Goal: Information Seeking & Learning: Learn about a topic

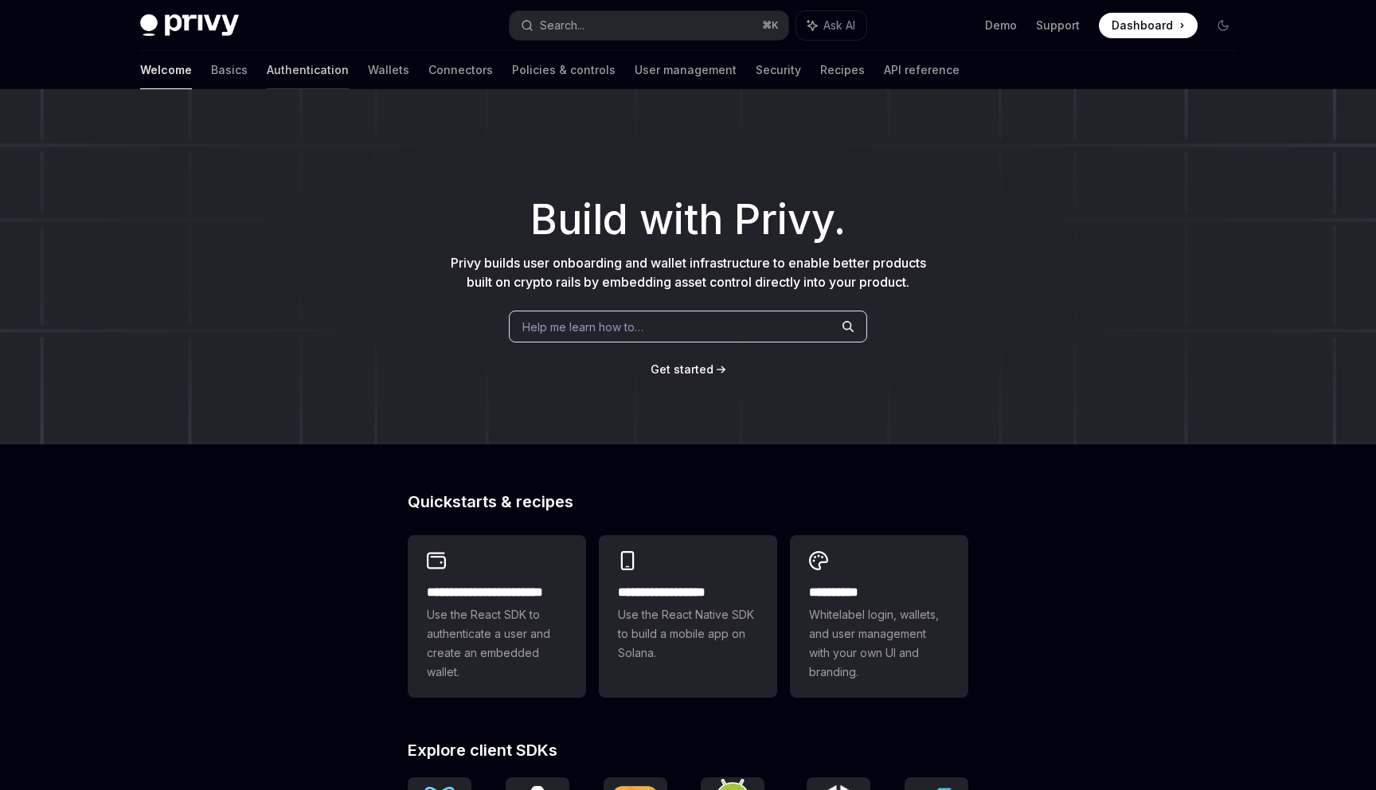
click at [267, 68] on link "Authentication" at bounding box center [308, 70] width 82 height 38
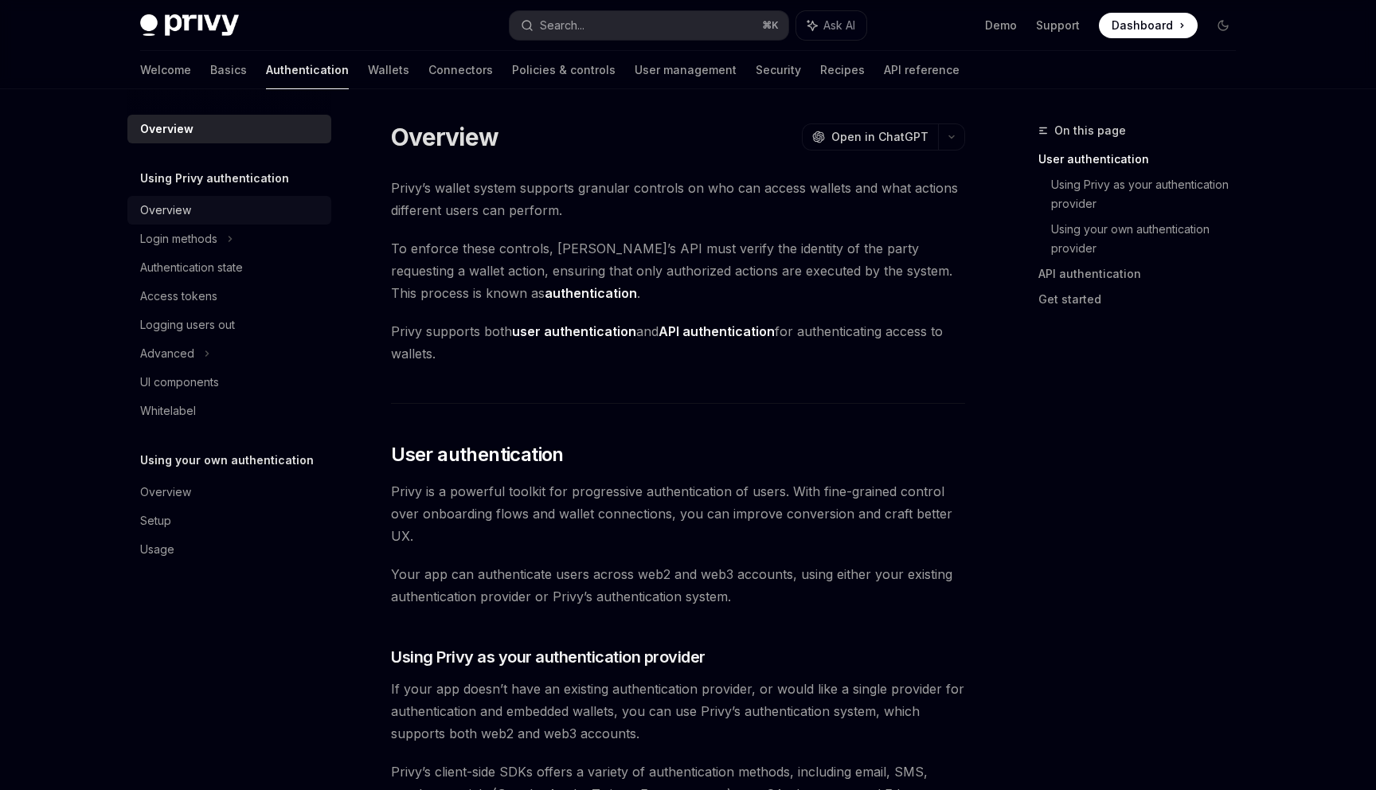
click at [231, 205] on div "Overview" at bounding box center [231, 210] width 182 height 19
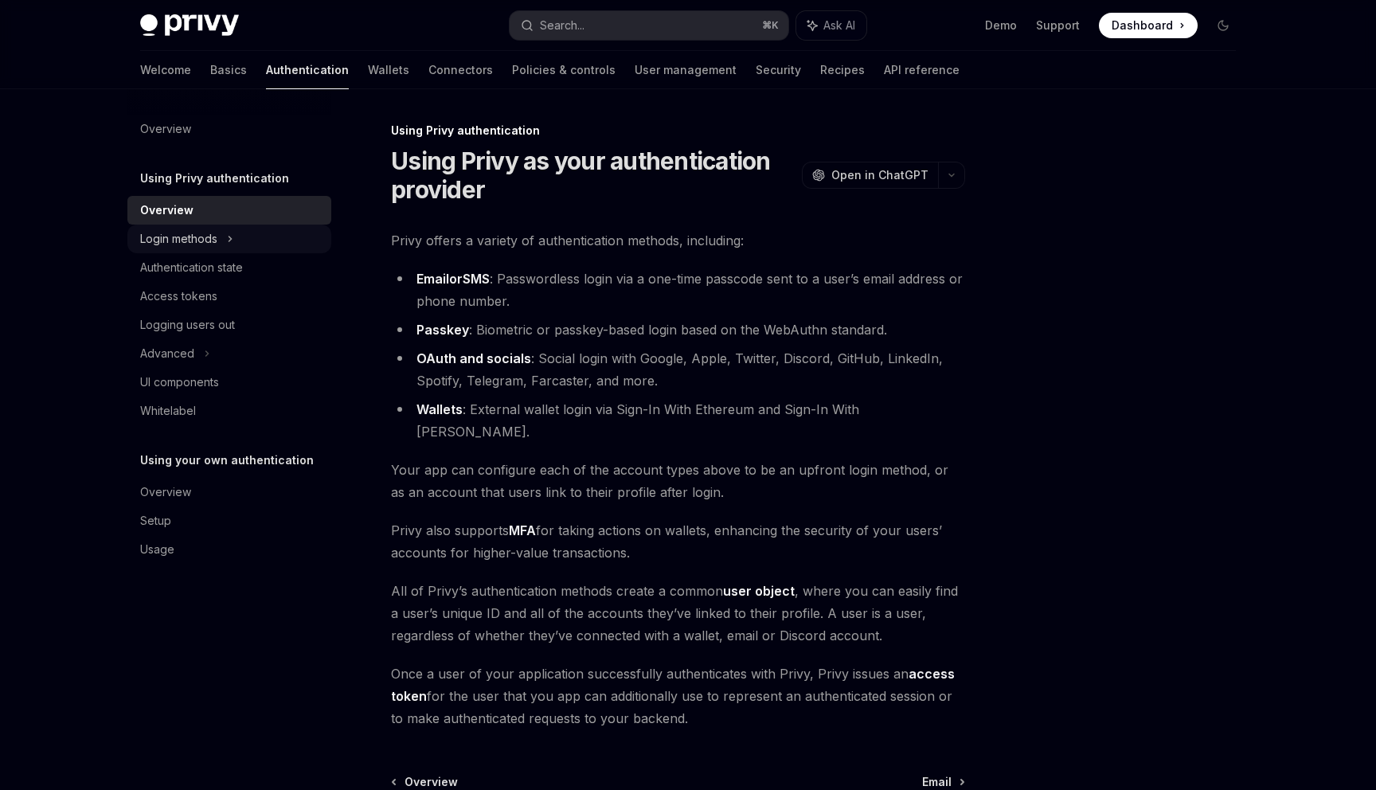
click at [231, 239] on icon at bounding box center [230, 238] width 2 height 5
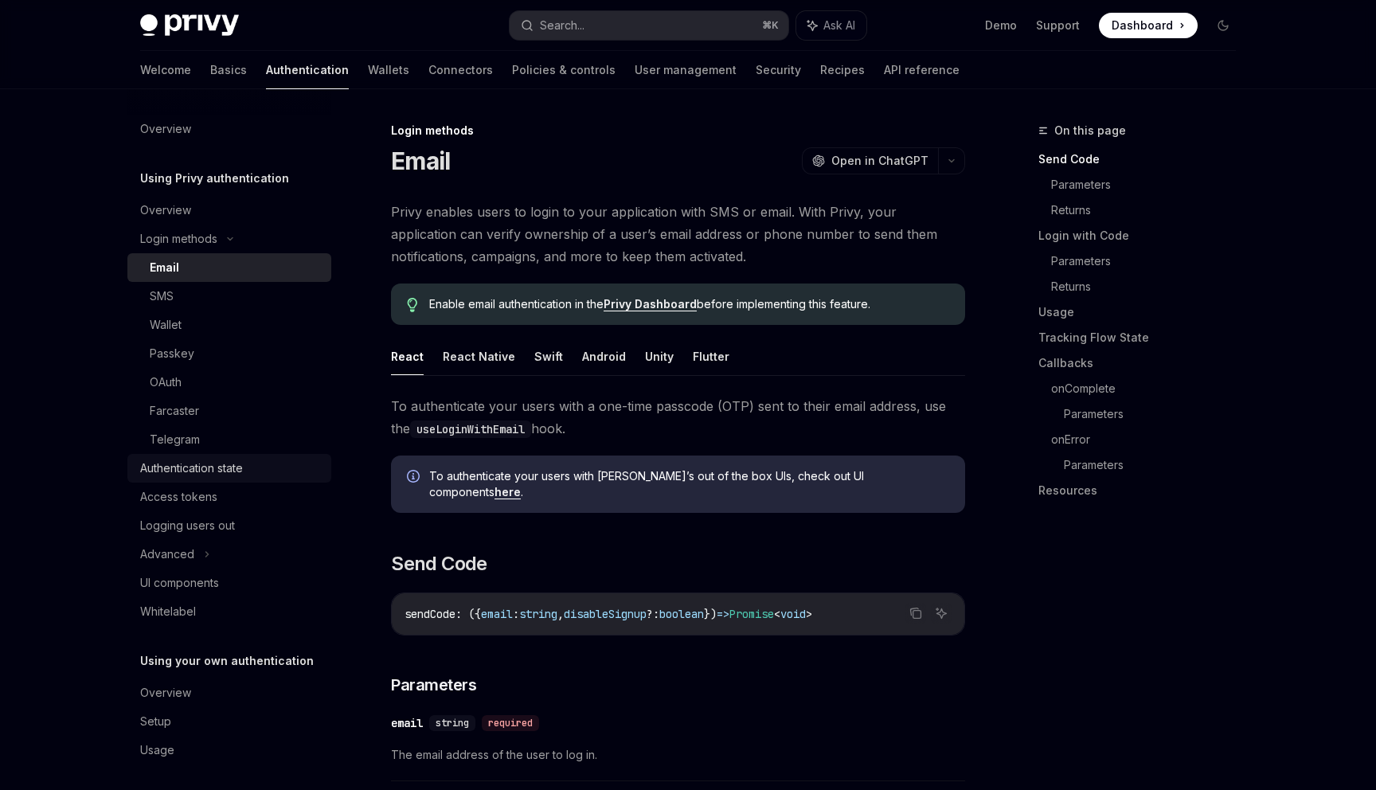
click at [225, 478] on link "Authentication state" at bounding box center [229, 468] width 204 height 29
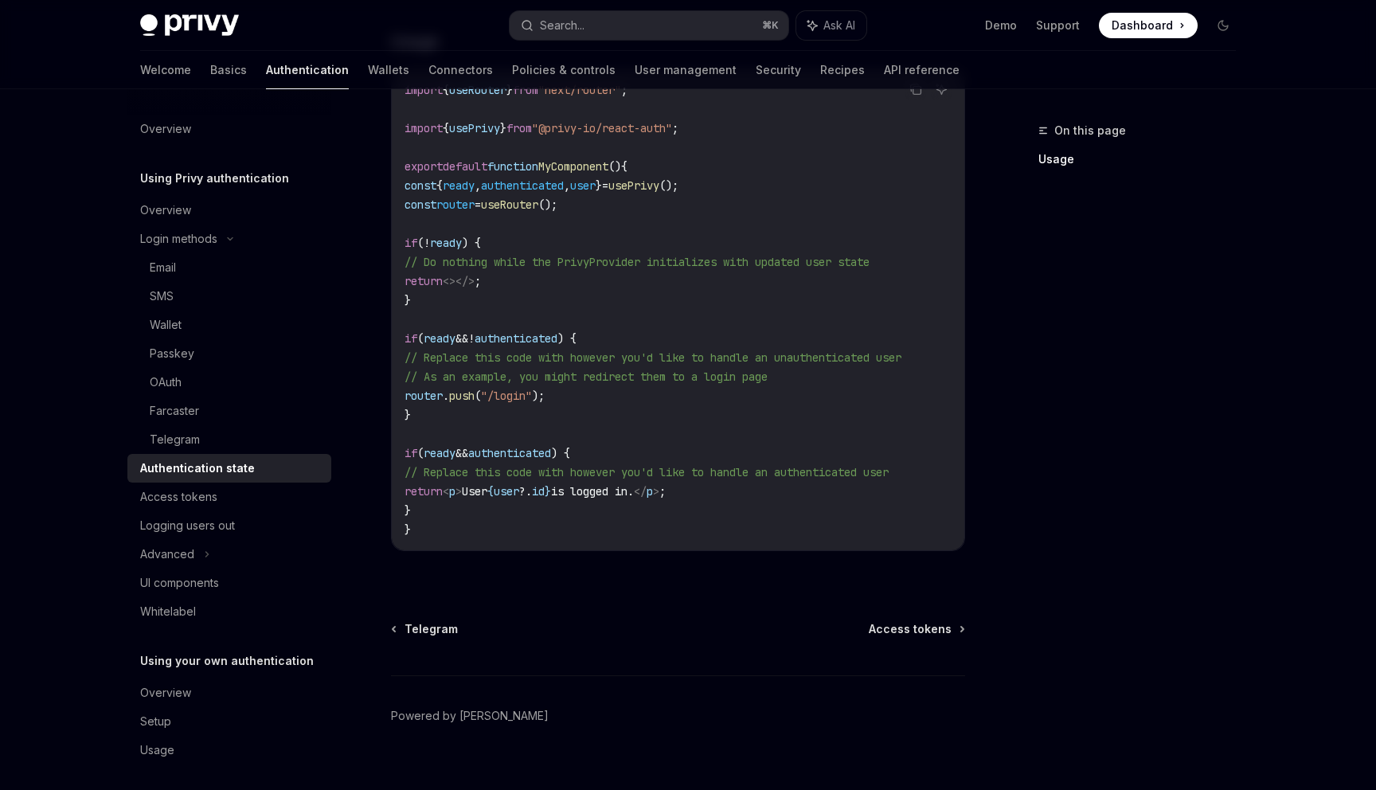
scroll to position [565, 0]
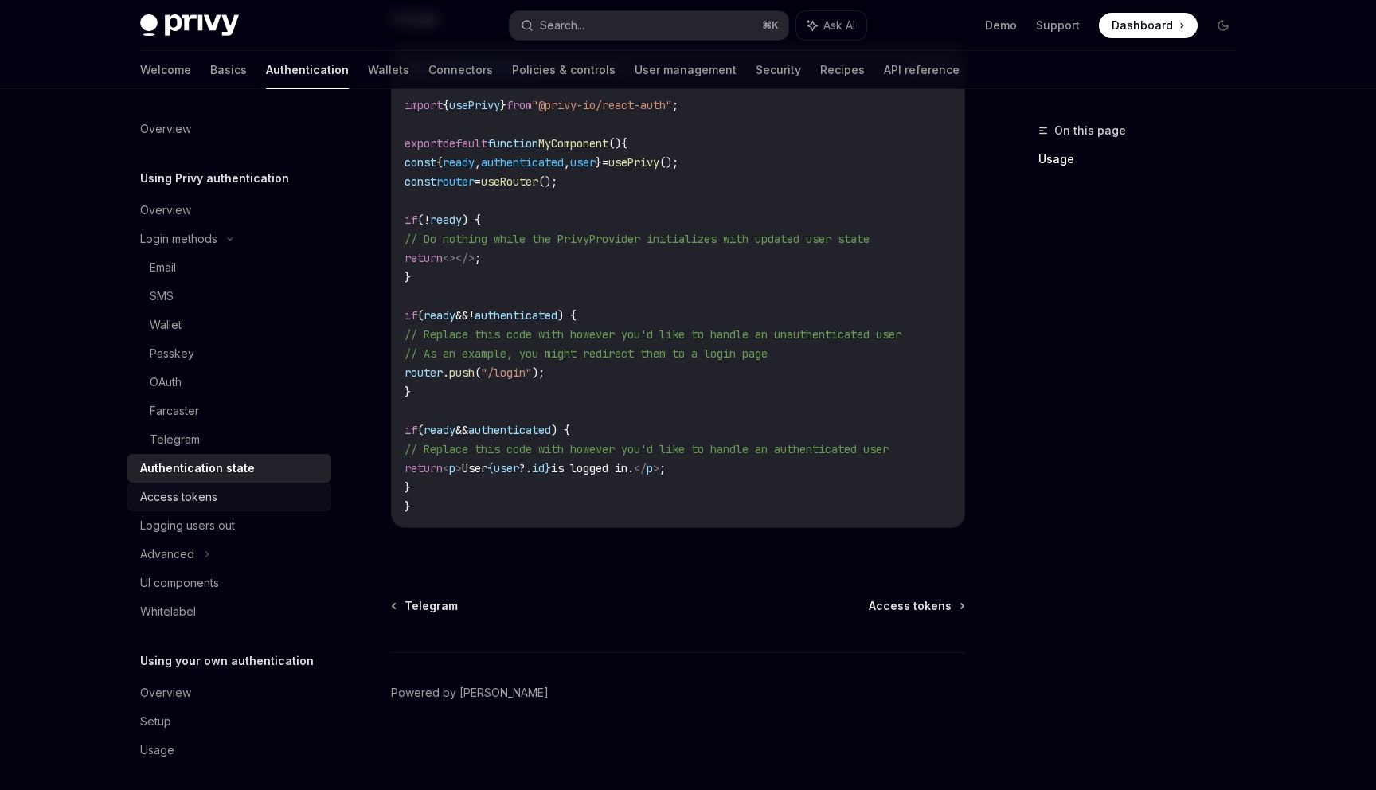
click at [282, 508] on link "Access tokens" at bounding box center [229, 497] width 204 height 29
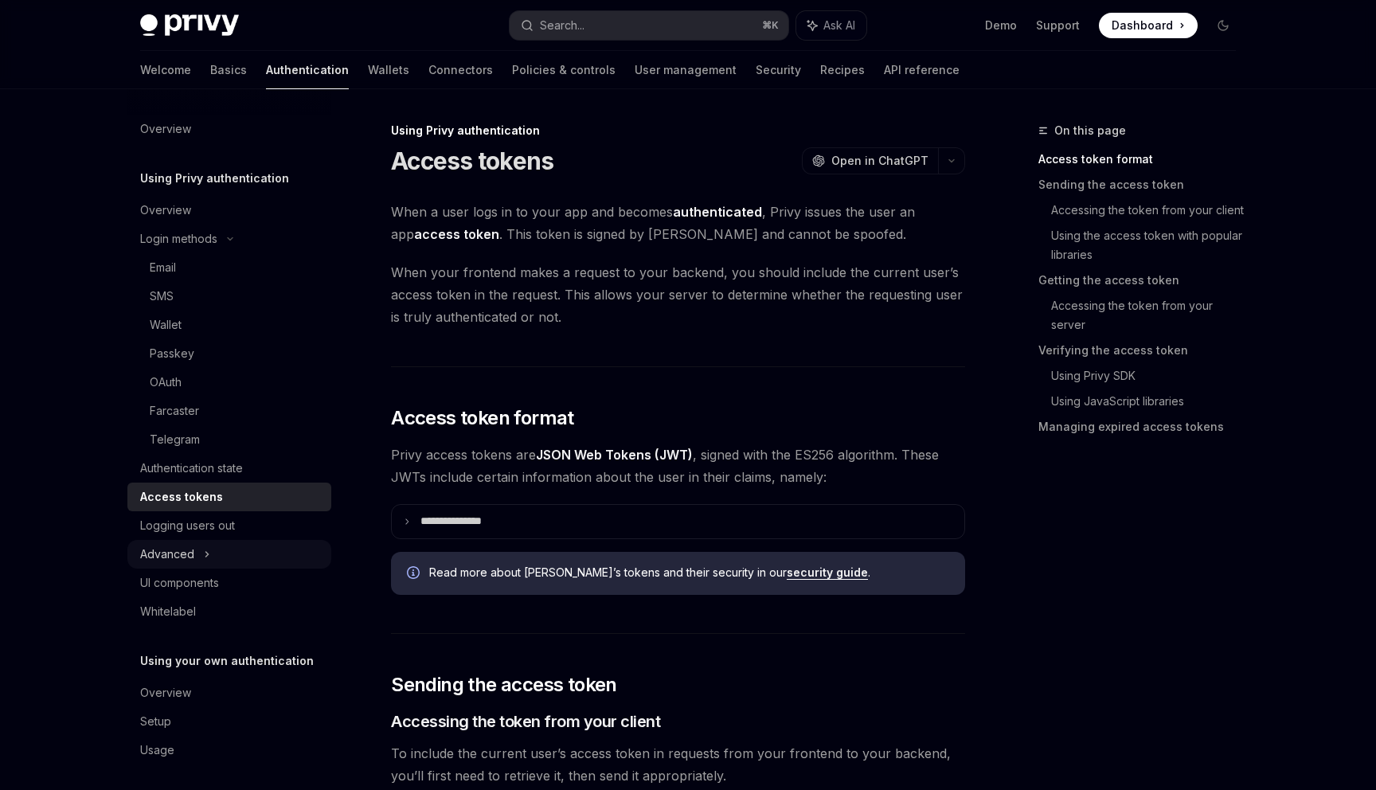
click at [279, 557] on div "Advanced" at bounding box center [229, 554] width 204 height 29
click at [635, 63] on link "User management" at bounding box center [686, 70] width 102 height 38
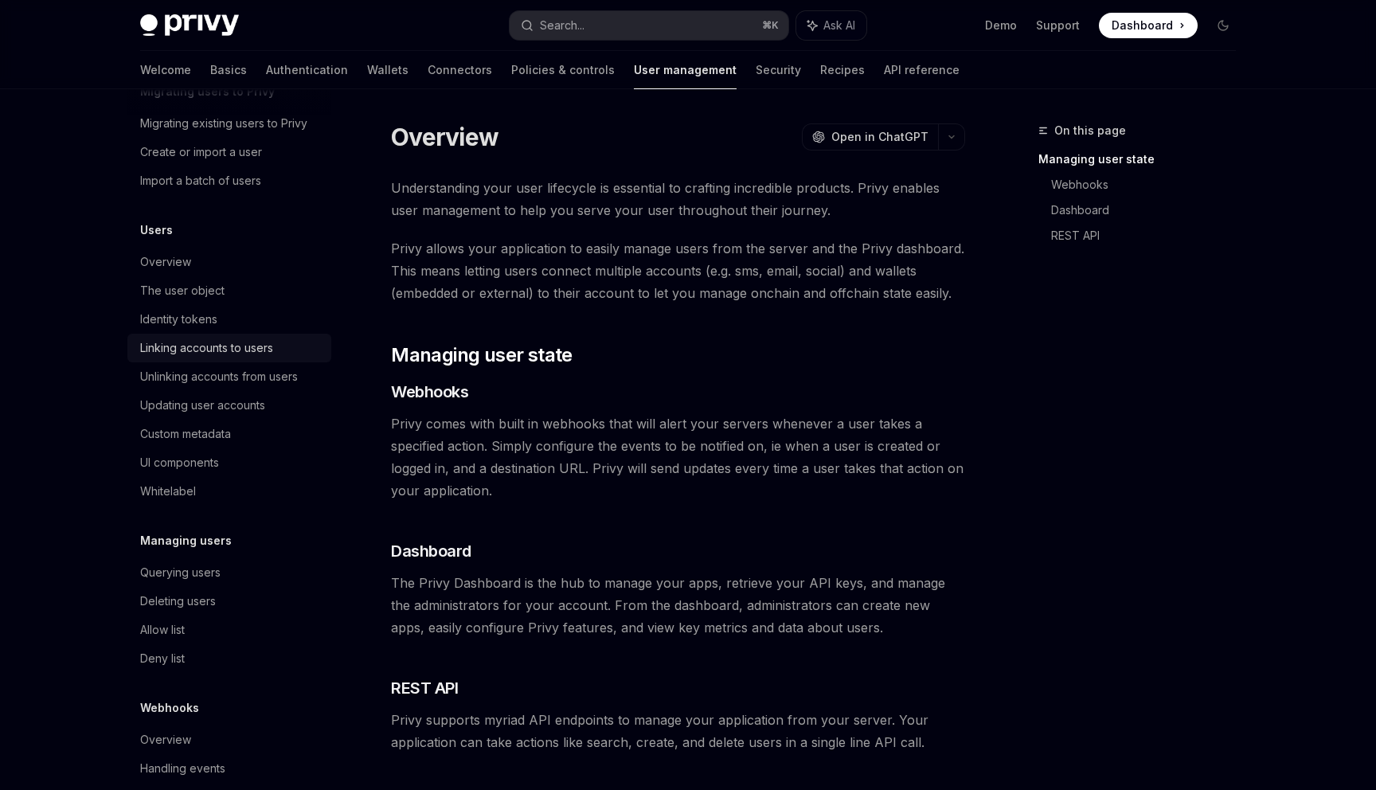
scroll to position [100, 0]
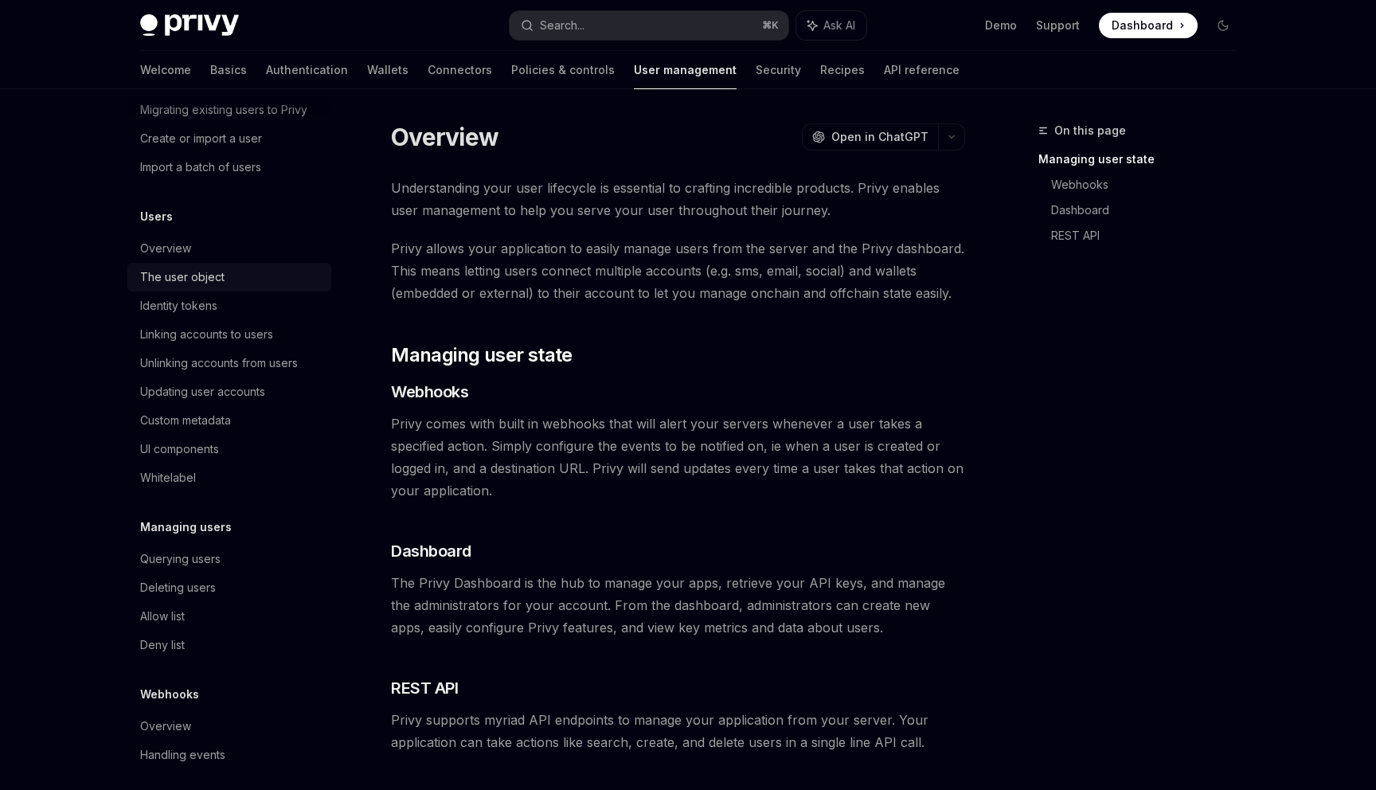
click at [253, 287] on link "The user object" at bounding box center [229, 277] width 204 height 29
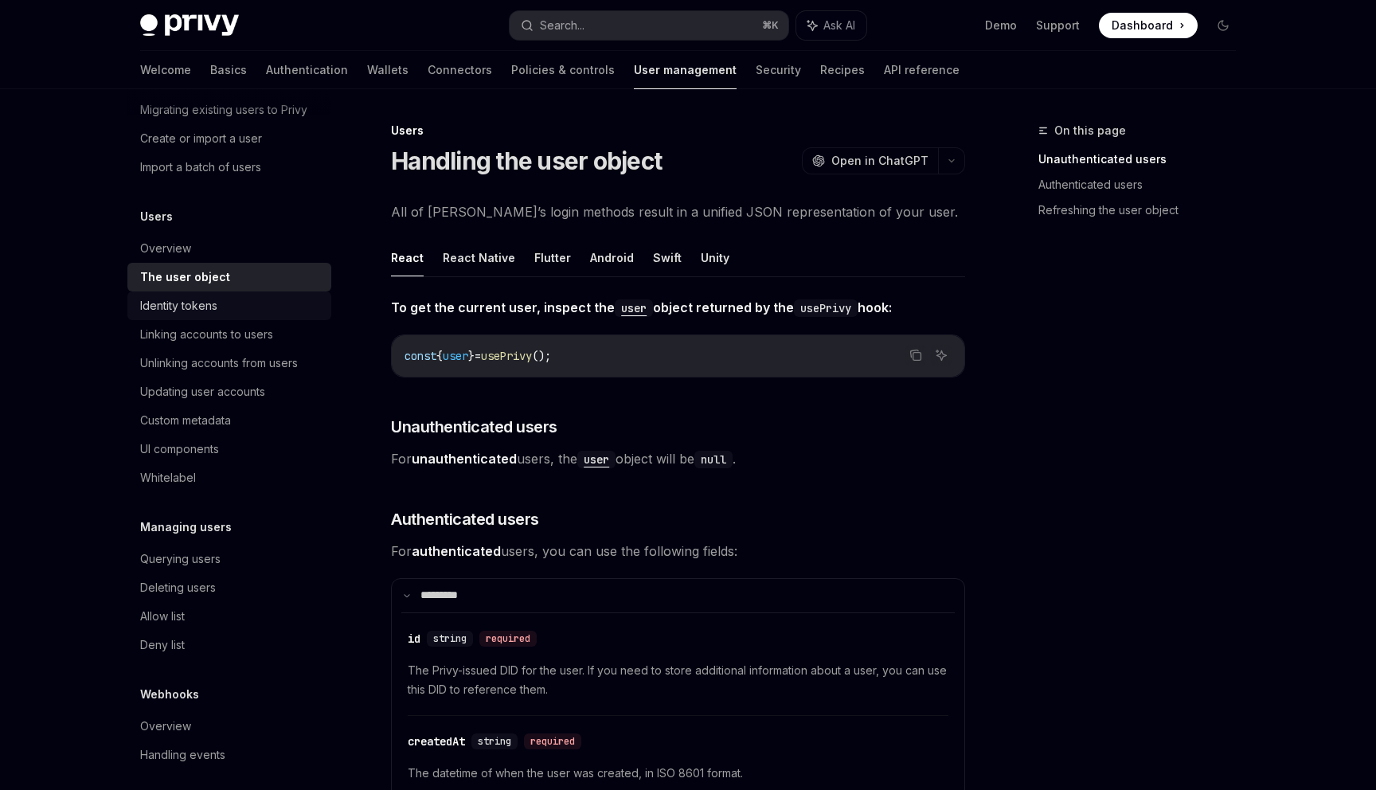
click at [253, 311] on div "Identity tokens" at bounding box center [231, 305] width 182 height 19
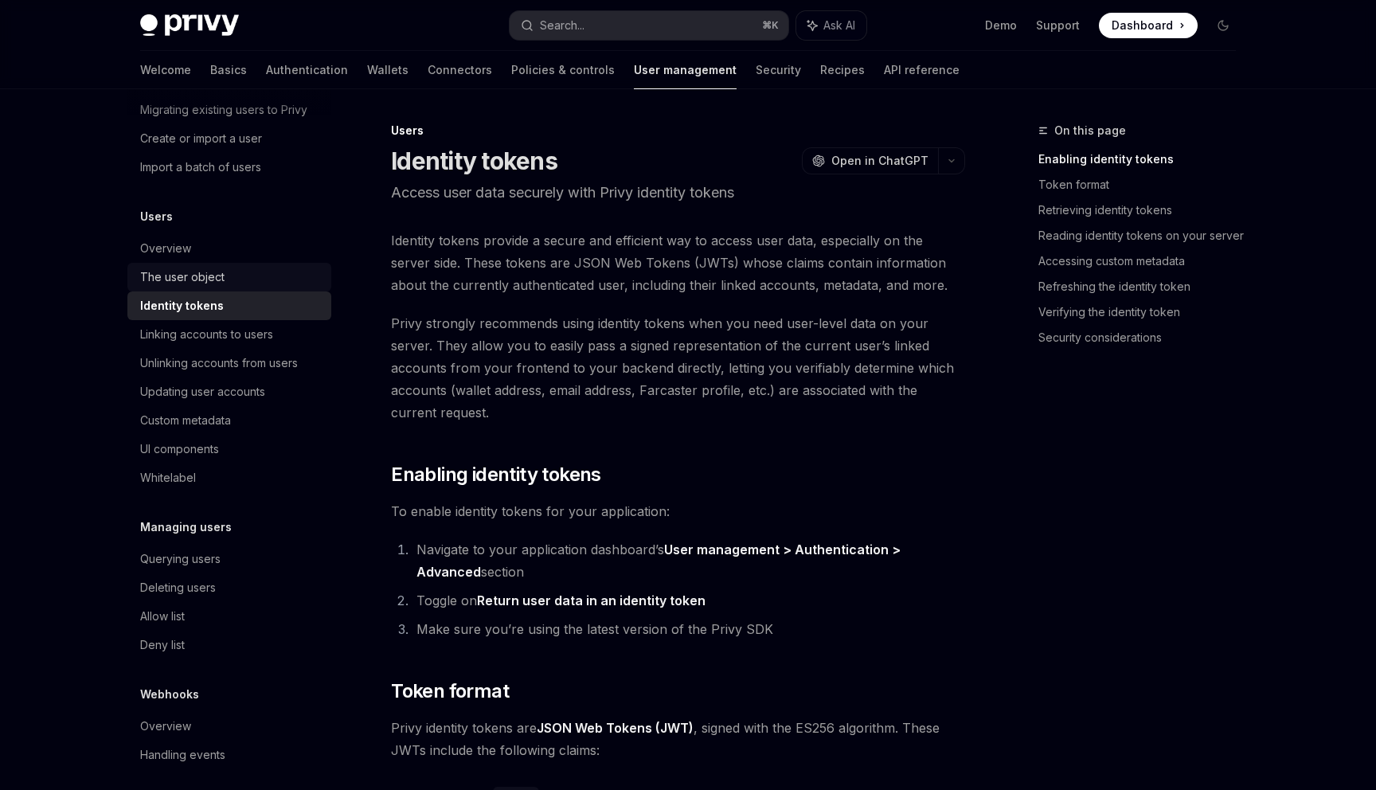
click at [253, 275] on div "The user object" at bounding box center [231, 277] width 182 height 19
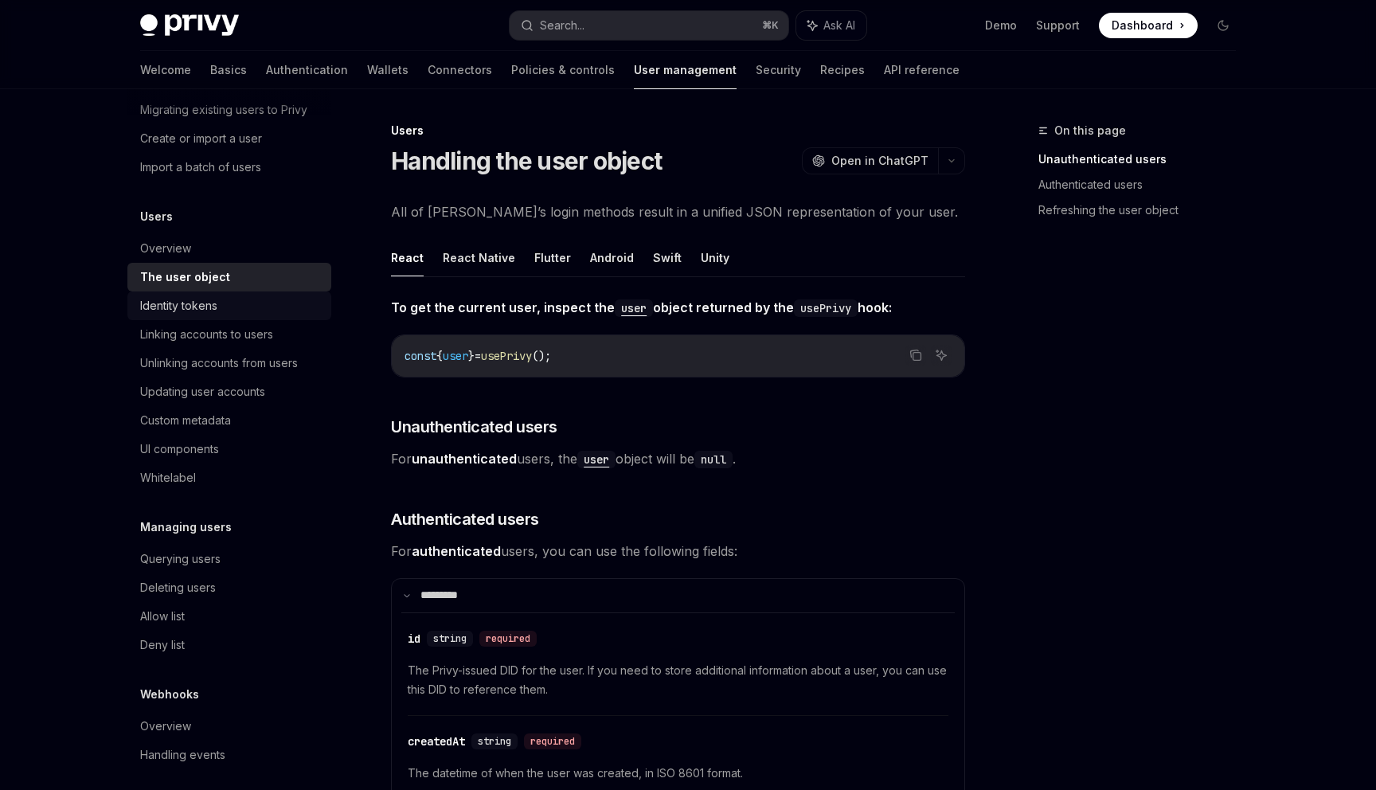
click at [279, 318] on link "Identity tokens" at bounding box center [229, 305] width 204 height 29
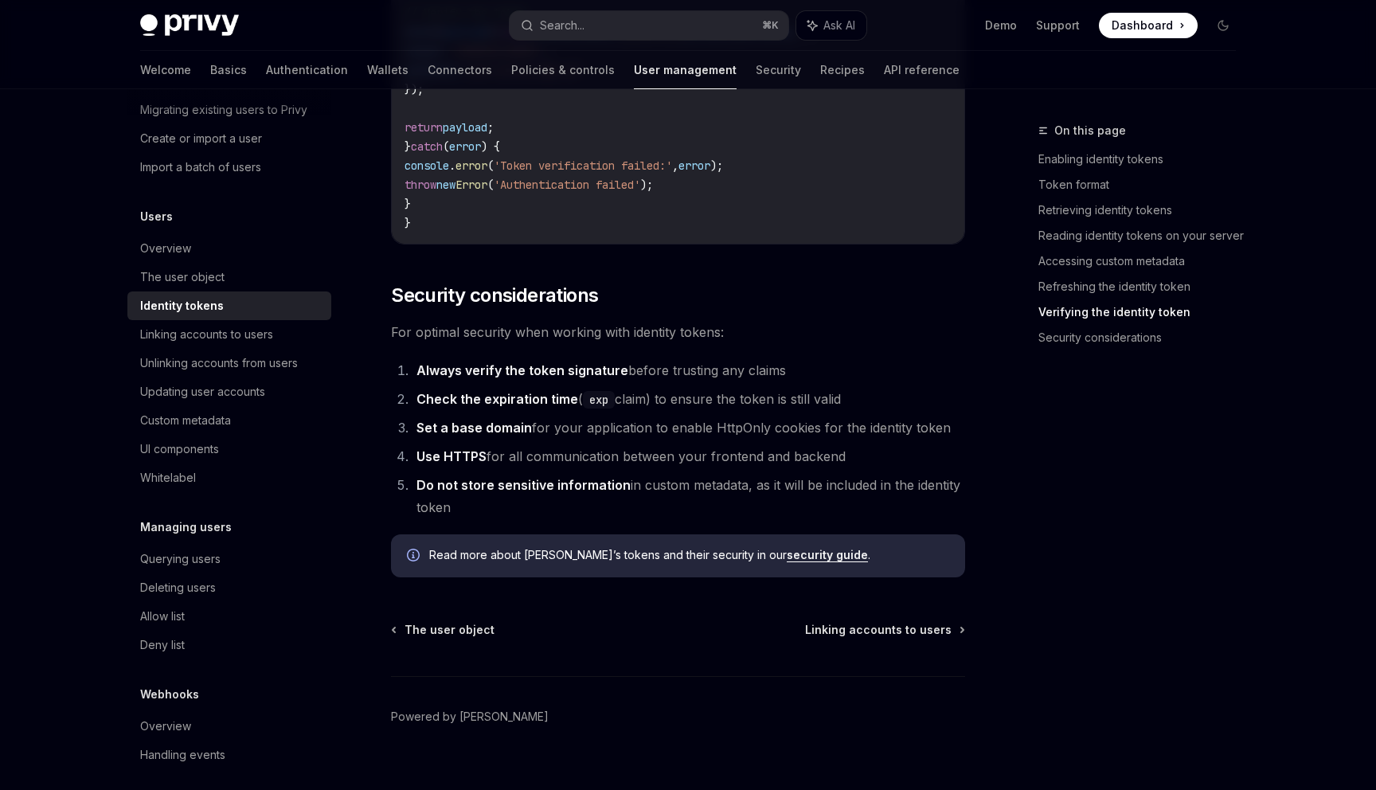
scroll to position [4984, 0]
click at [258, 342] on div "Linking accounts to users" at bounding box center [206, 334] width 133 height 19
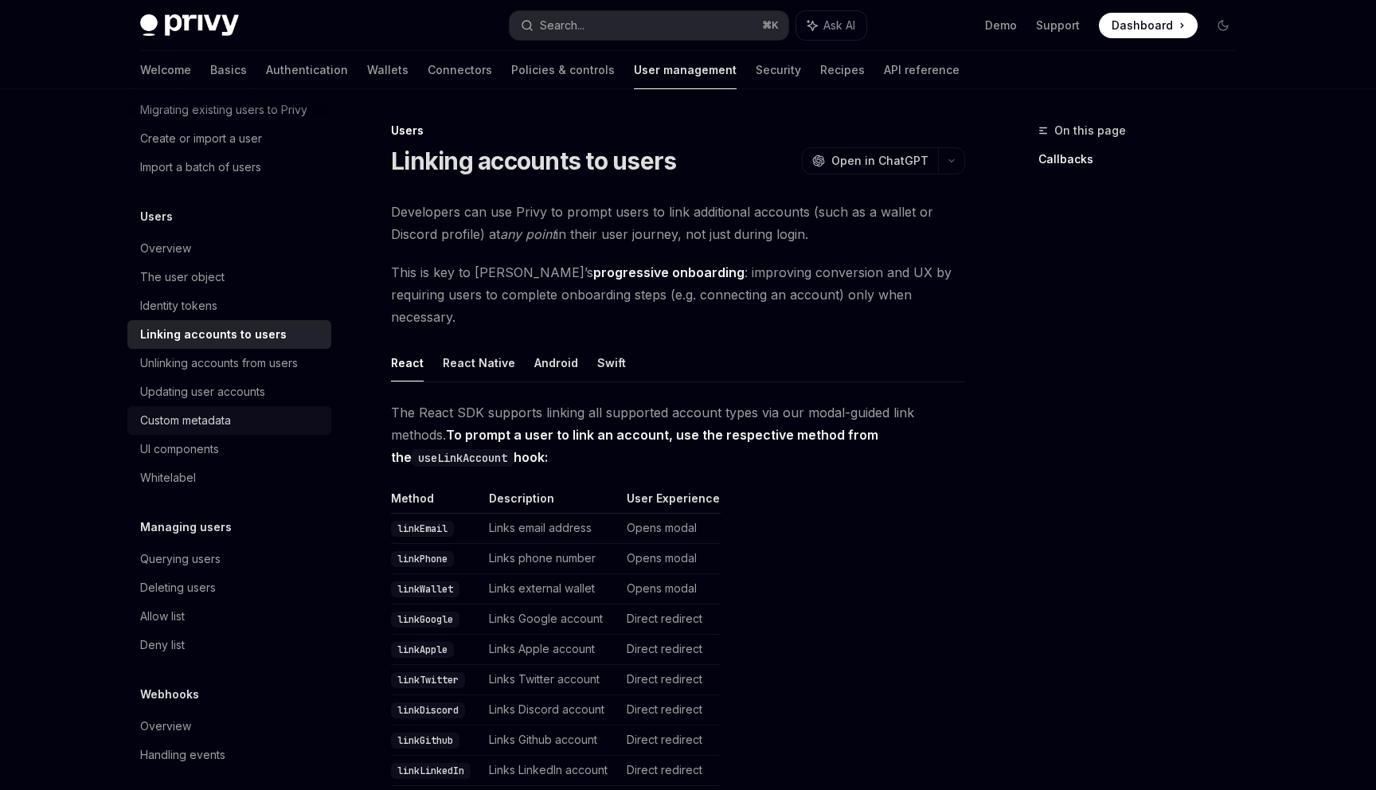
click at [256, 417] on div "Custom metadata" at bounding box center [231, 420] width 182 height 19
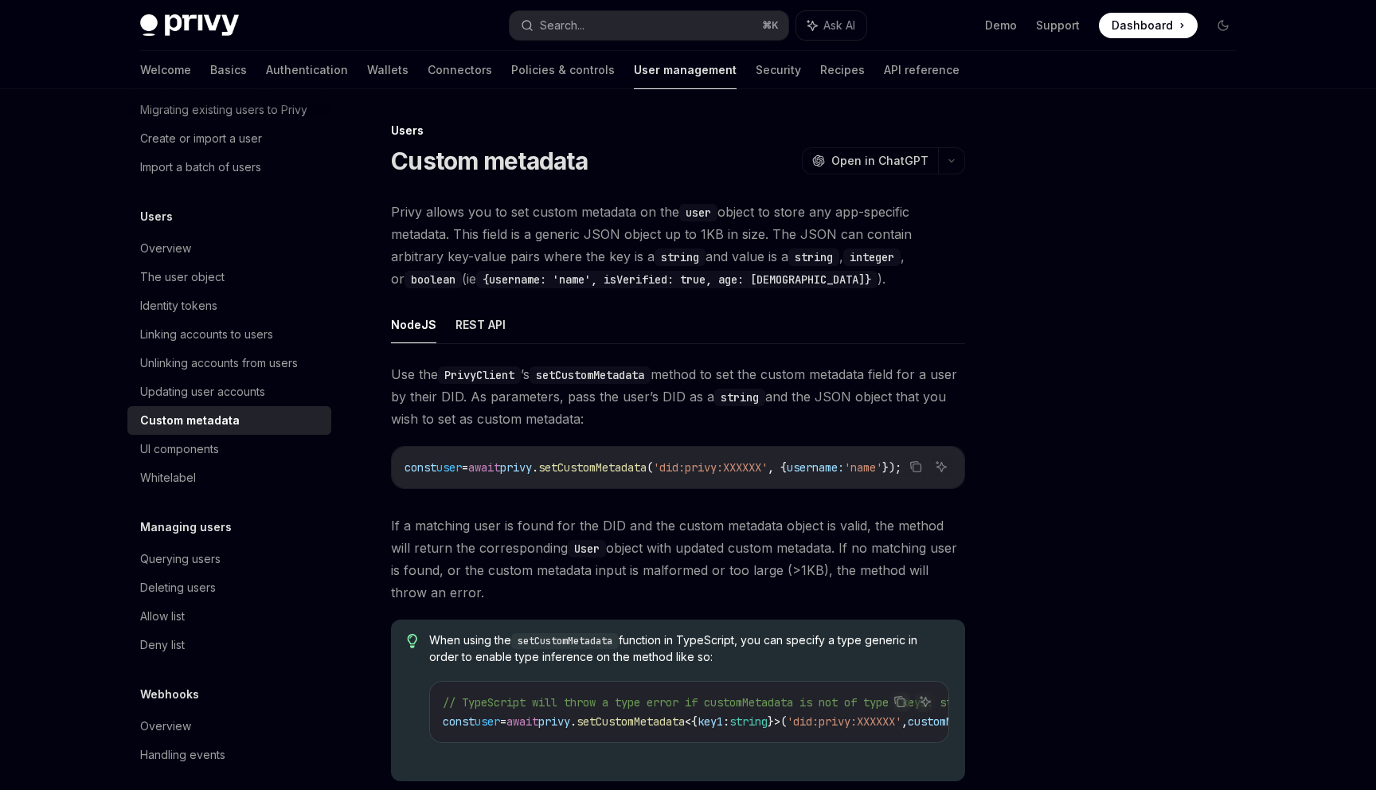
scroll to position [252, 0]
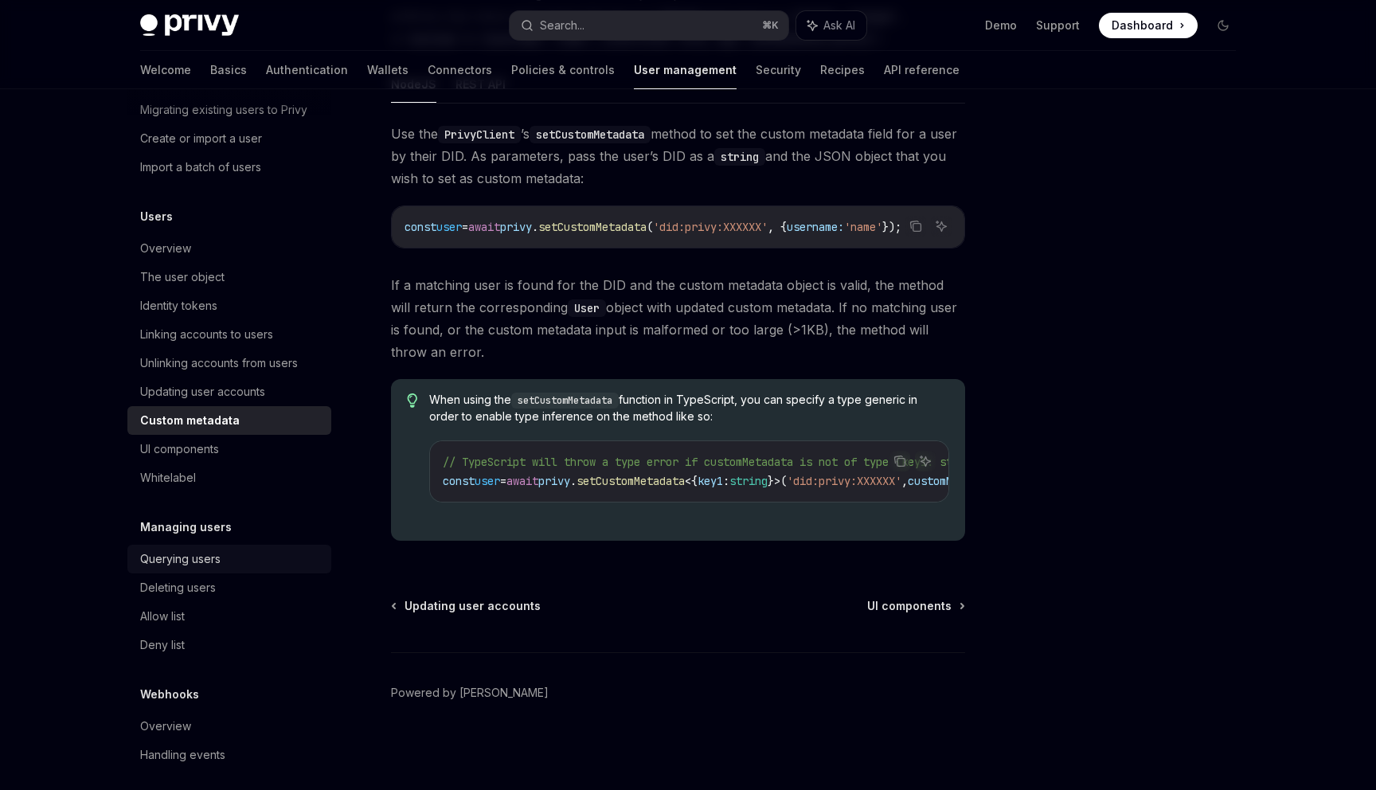
click at [220, 564] on div "Querying users" at bounding box center [180, 558] width 80 height 19
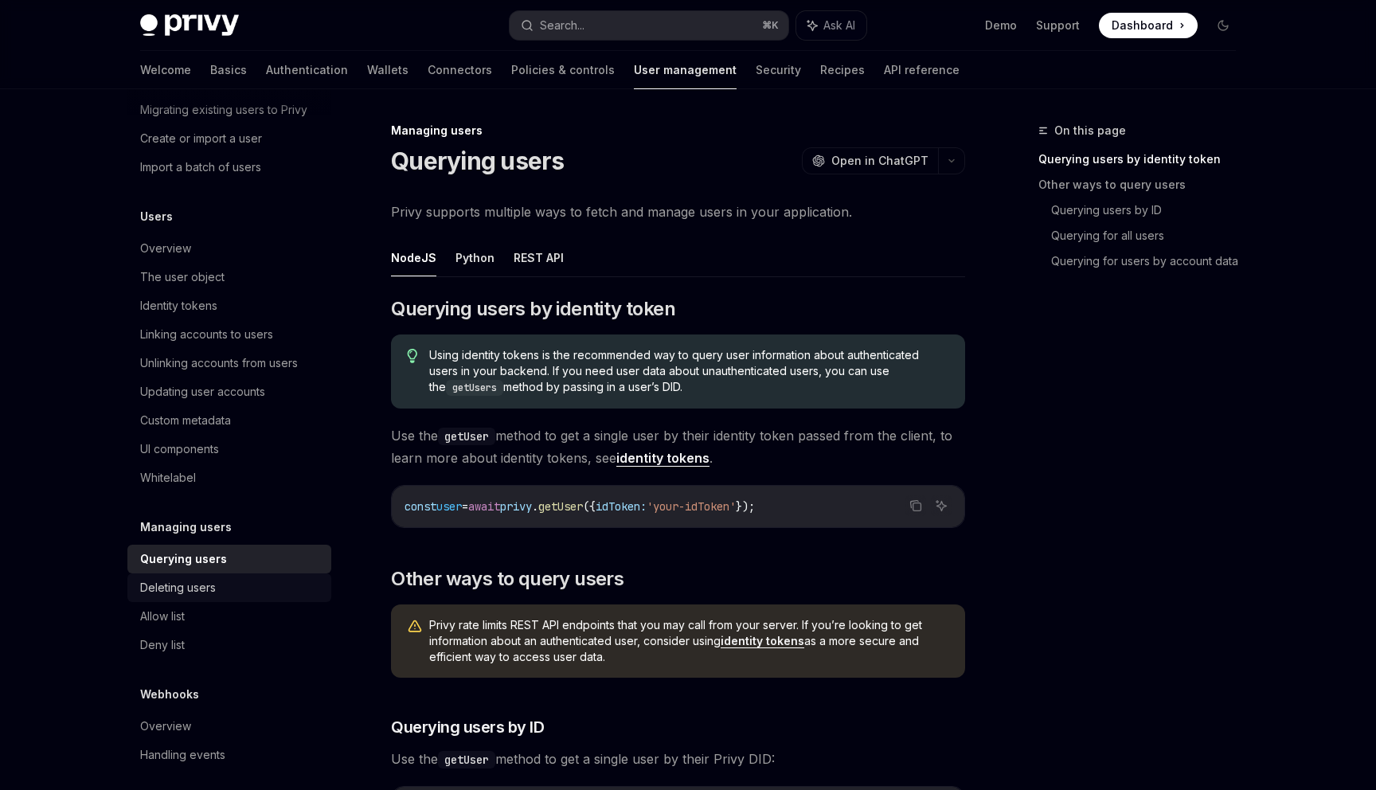
scroll to position [111, 0]
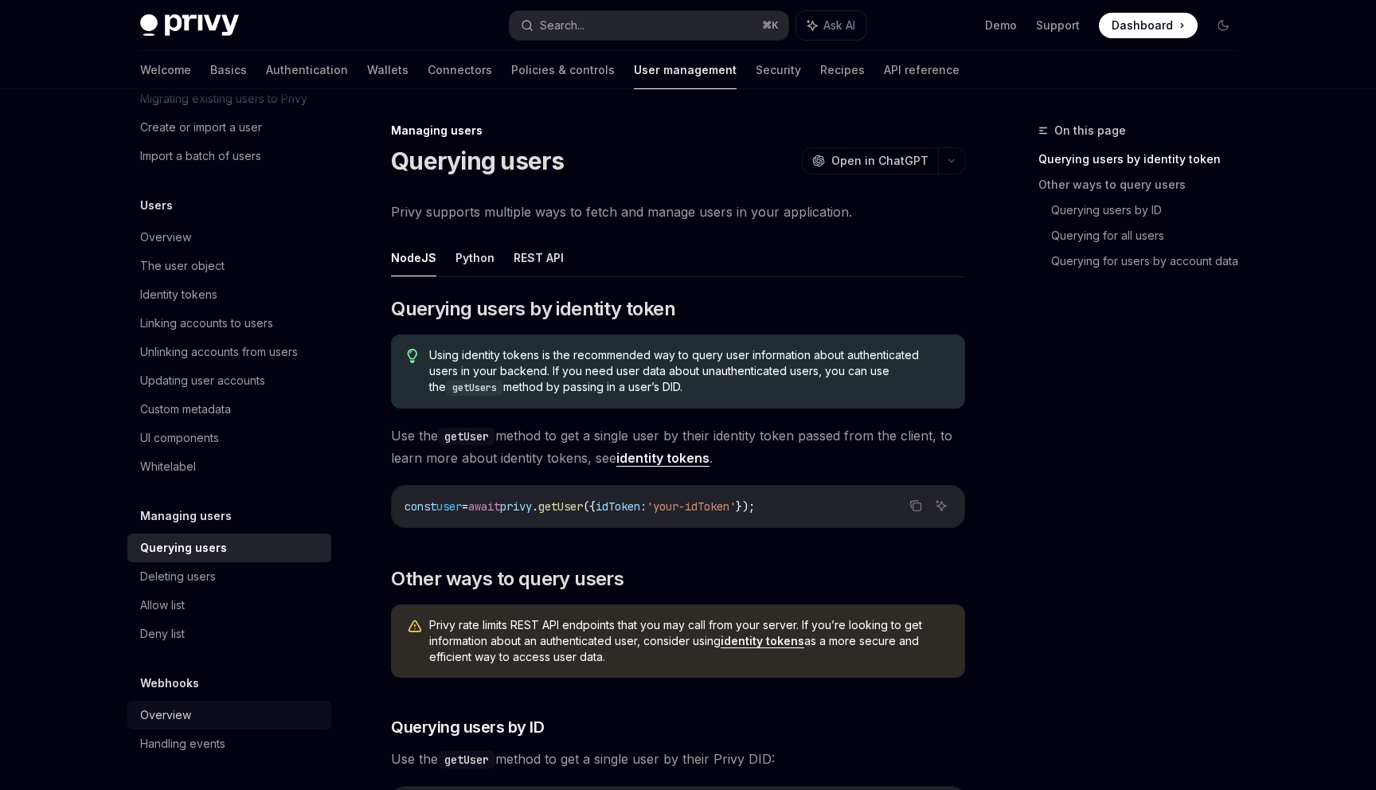
click at [203, 719] on div "Overview" at bounding box center [231, 714] width 182 height 19
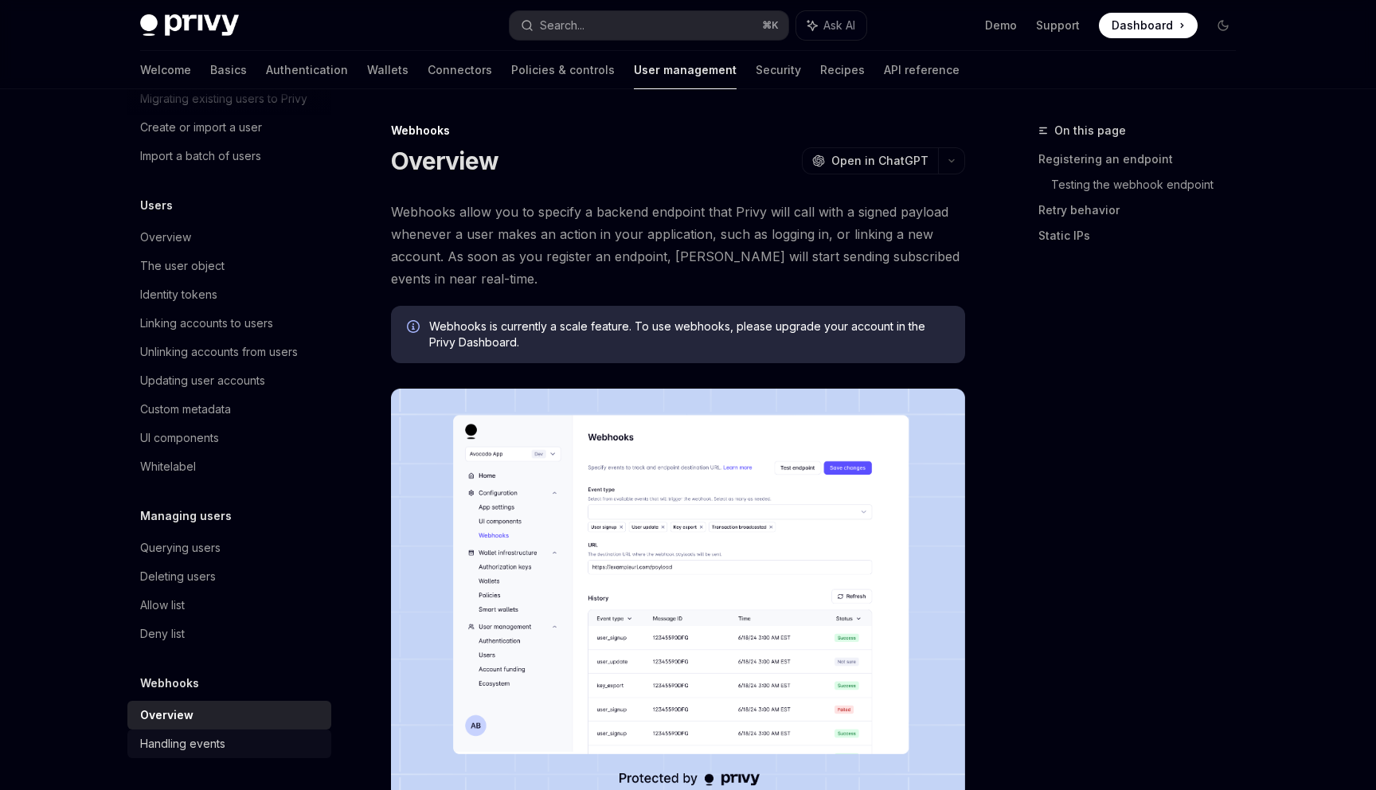
click at [203, 737] on div "Handling events" at bounding box center [182, 743] width 85 height 19
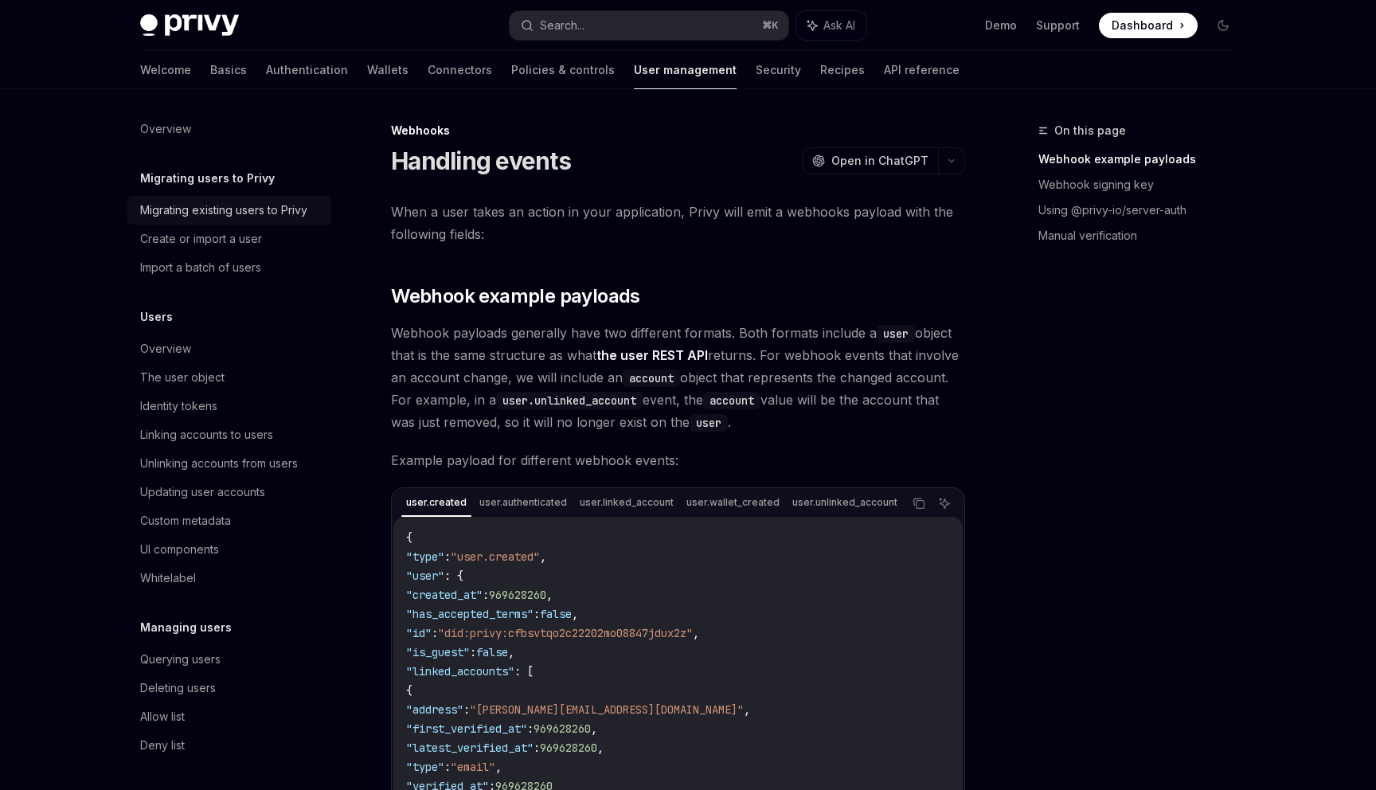
click at [239, 212] on div "Migrating existing users to Privy" at bounding box center [223, 210] width 167 height 19
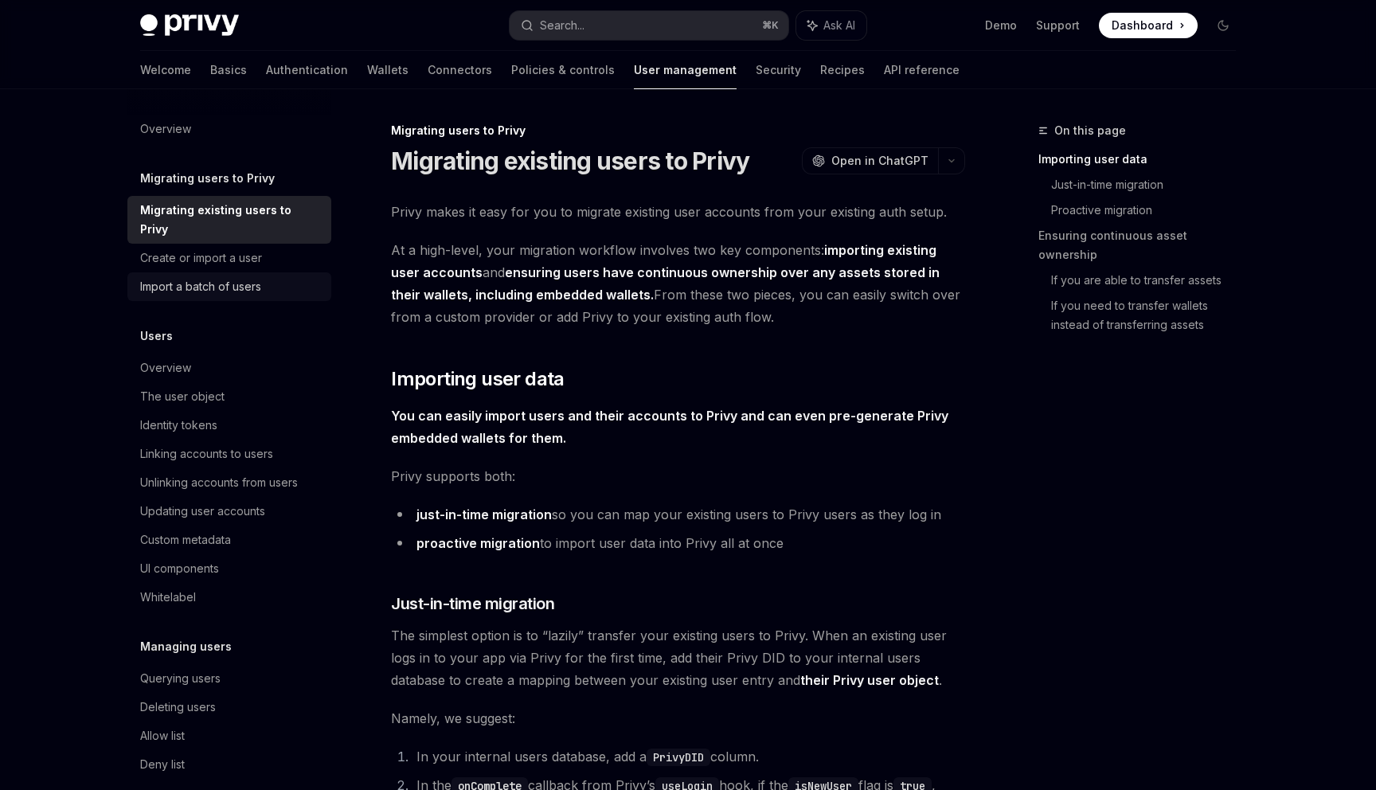
click at [241, 272] on link "Import a batch of users" at bounding box center [229, 286] width 204 height 29
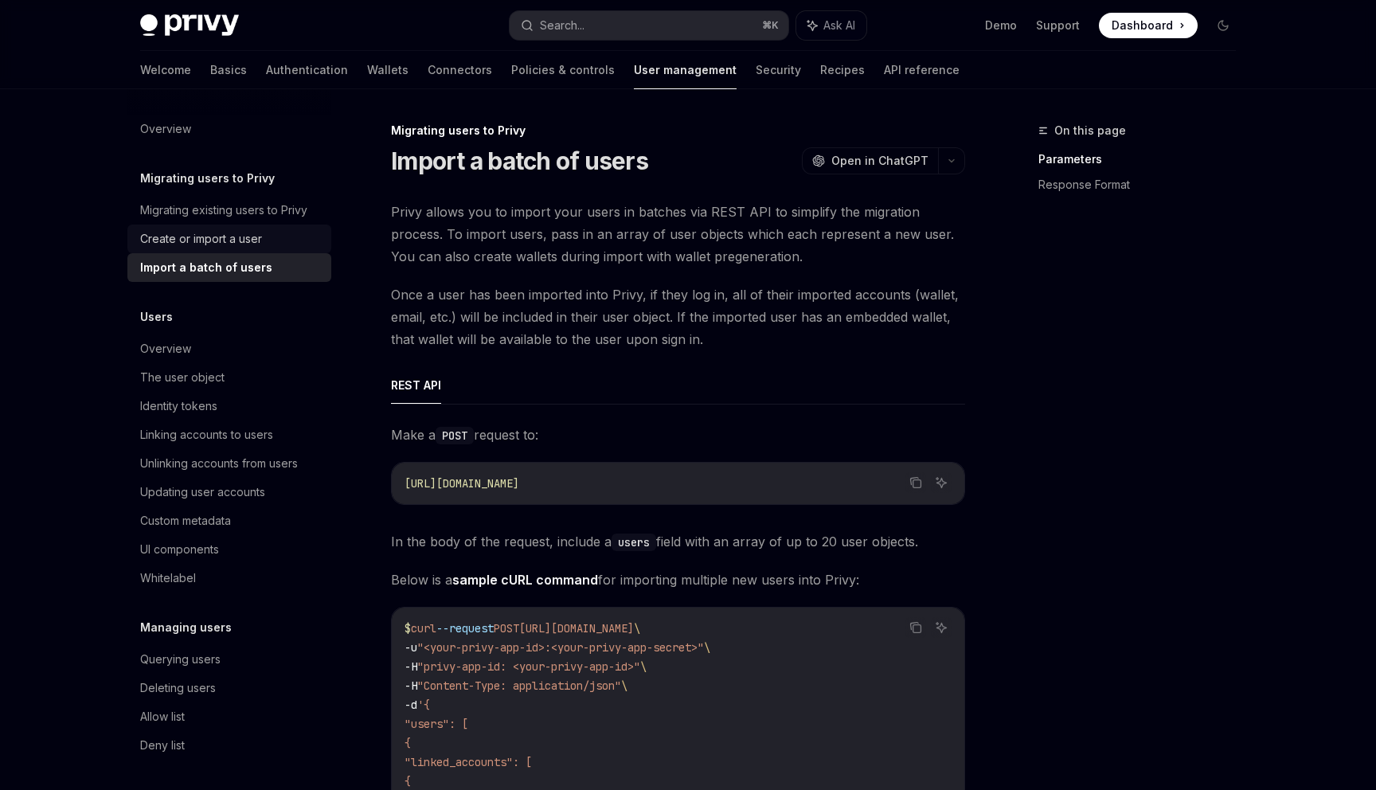
click at [240, 229] on div "Create or import a user" at bounding box center [201, 238] width 122 height 19
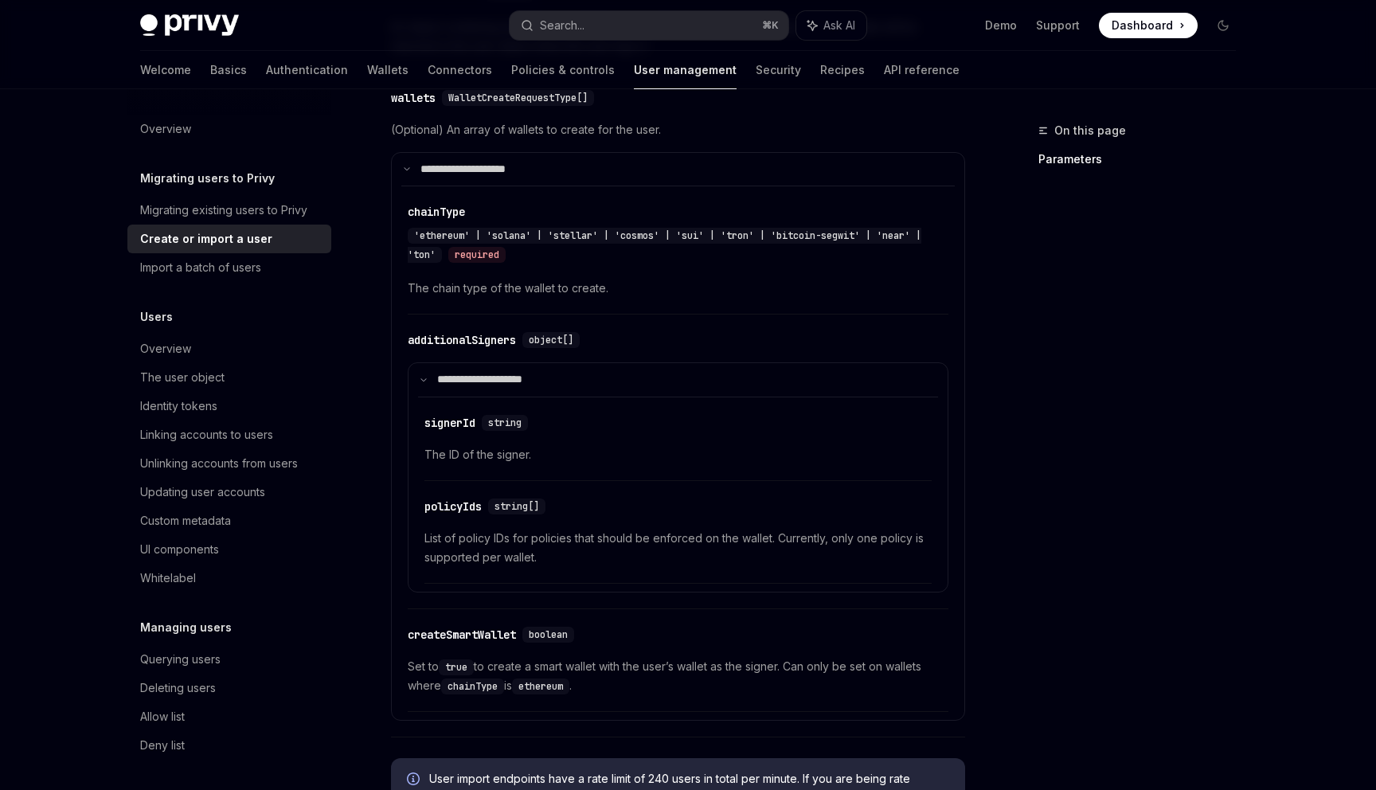
scroll to position [1270, 0]
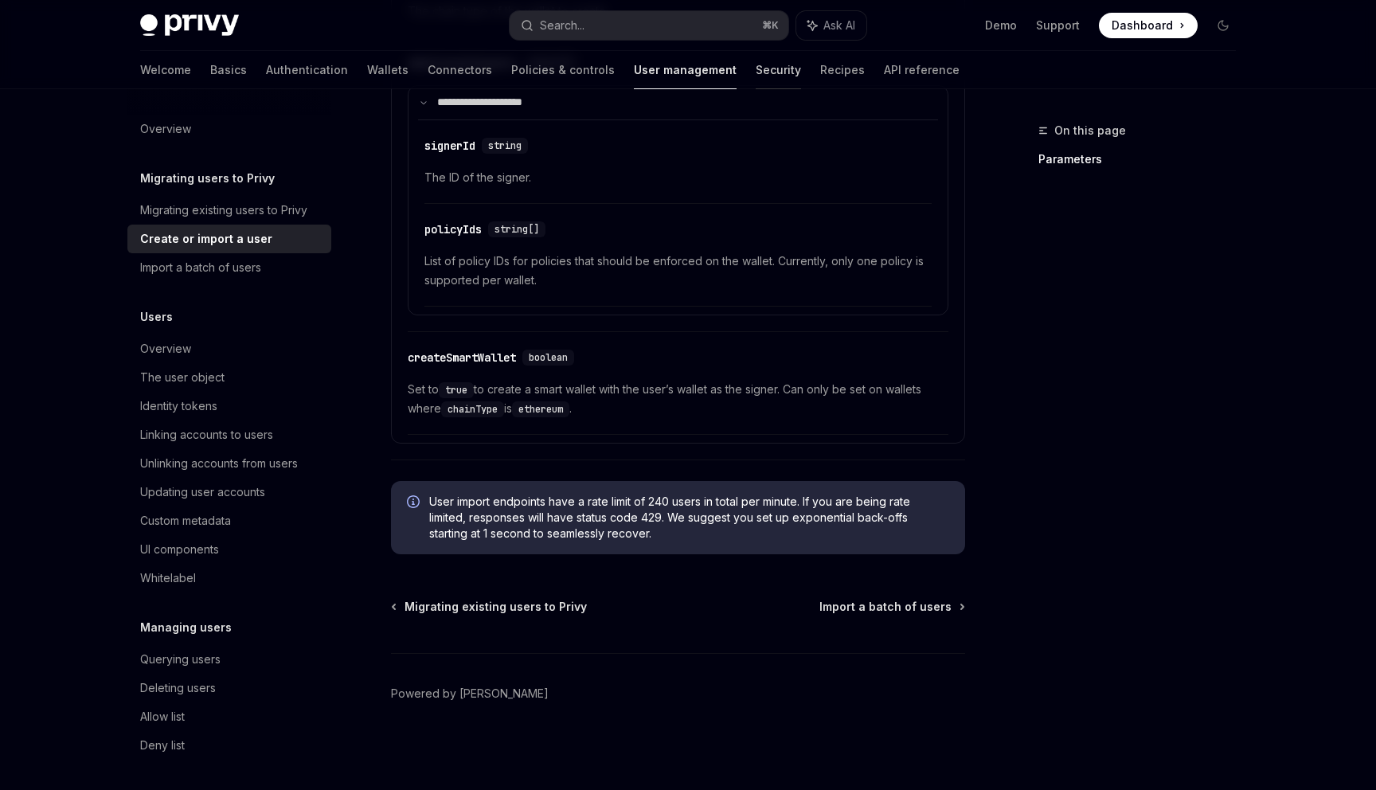
click at [756, 72] on link "Security" at bounding box center [778, 70] width 45 height 38
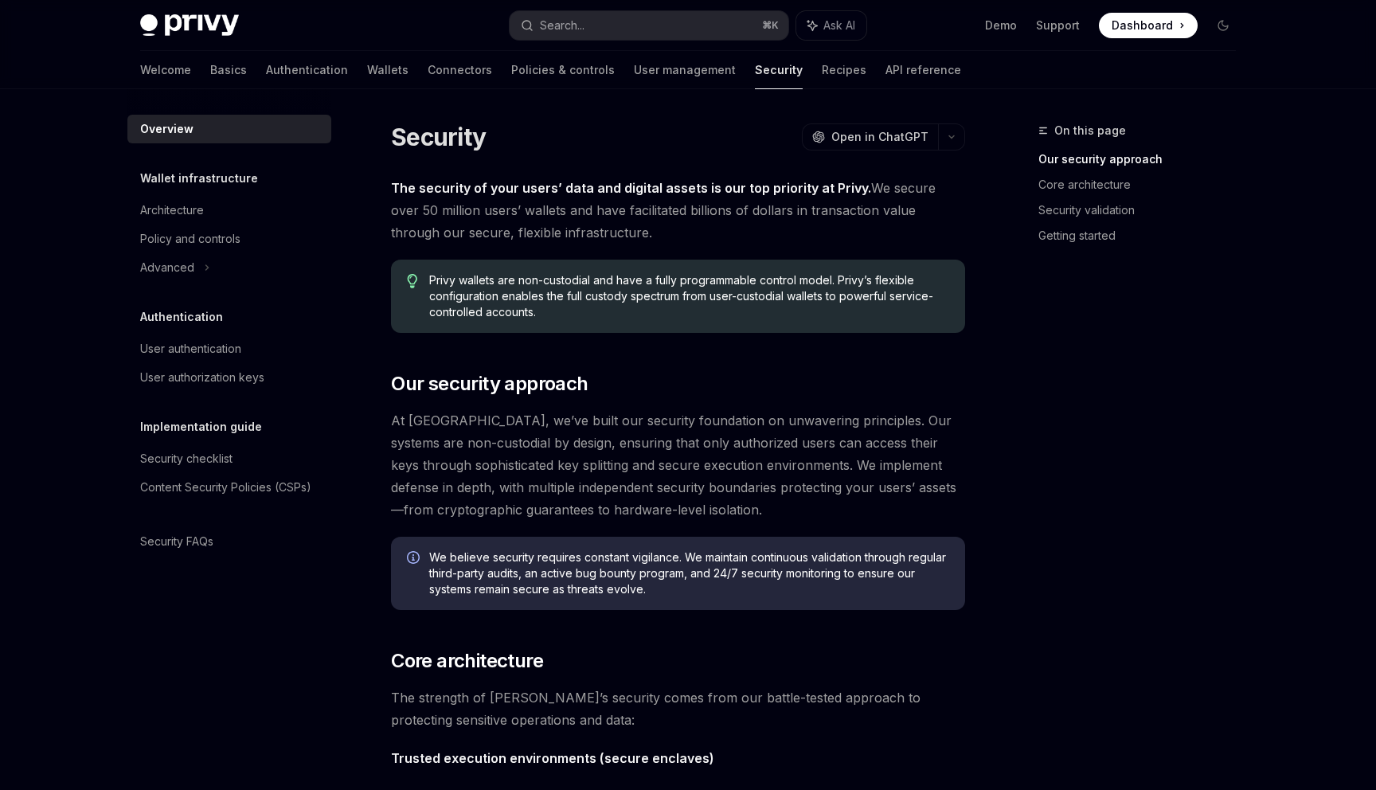
click at [775, 85] on div "Welcome Basics Authentication Wallets Connectors Policies & controls User manag…" at bounding box center [550, 70] width 821 height 38
click at [785, 81] on div "Welcome Basics Authentication Wallets Connectors Policies & controls User manag…" at bounding box center [550, 70] width 821 height 38
click at [885, 80] on link "API reference" at bounding box center [923, 70] width 76 height 38
type textarea "*"
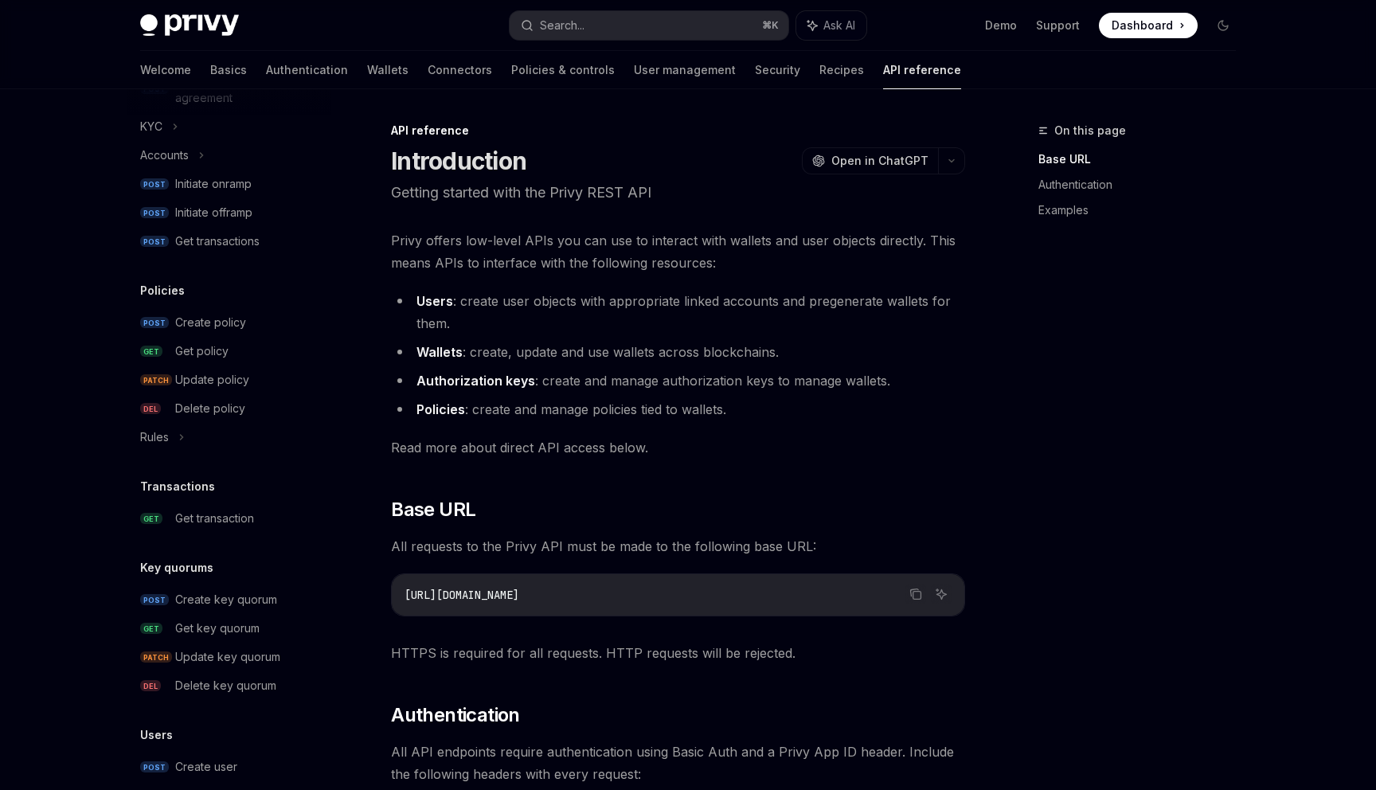
scroll to position [855, 0]
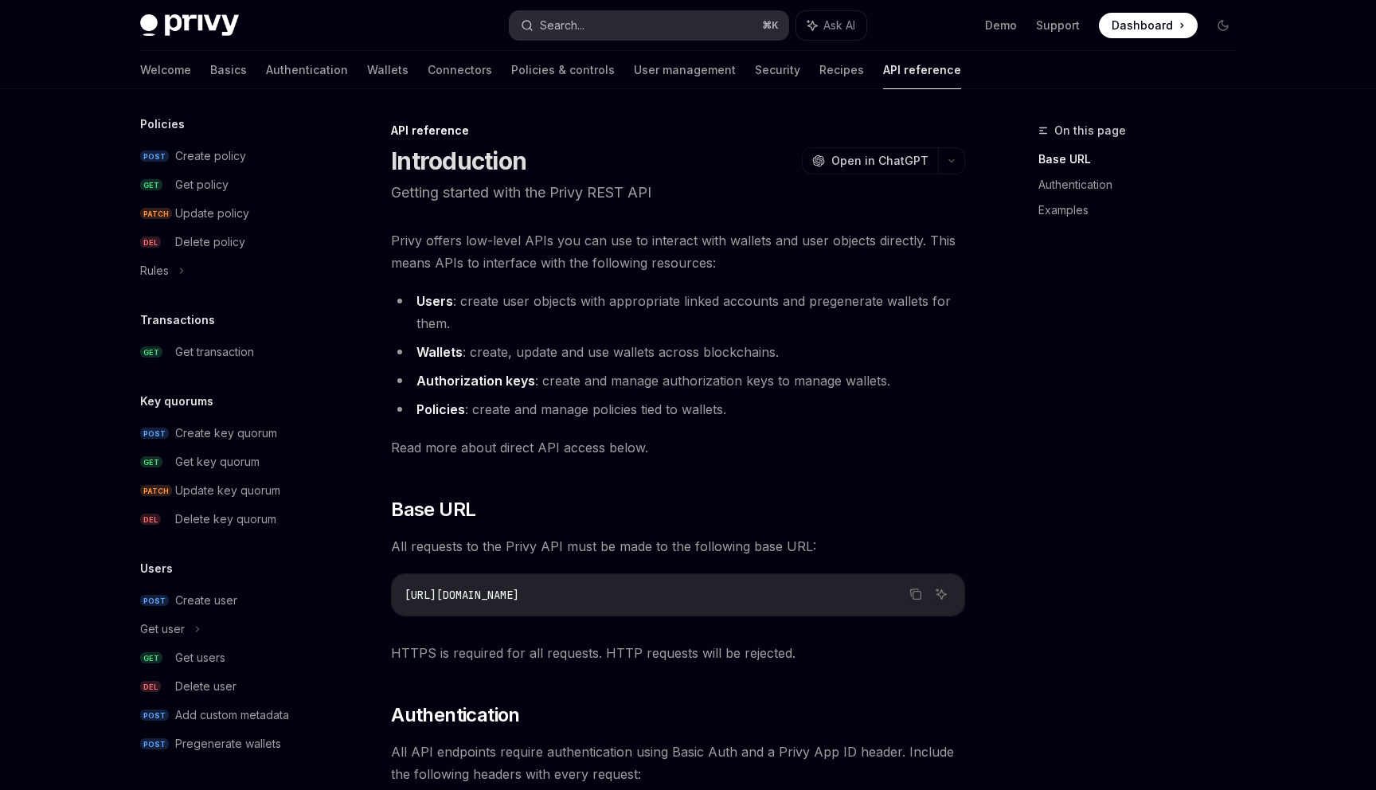
click at [639, 21] on button "Search... ⌘ K" at bounding box center [649, 25] width 279 height 29
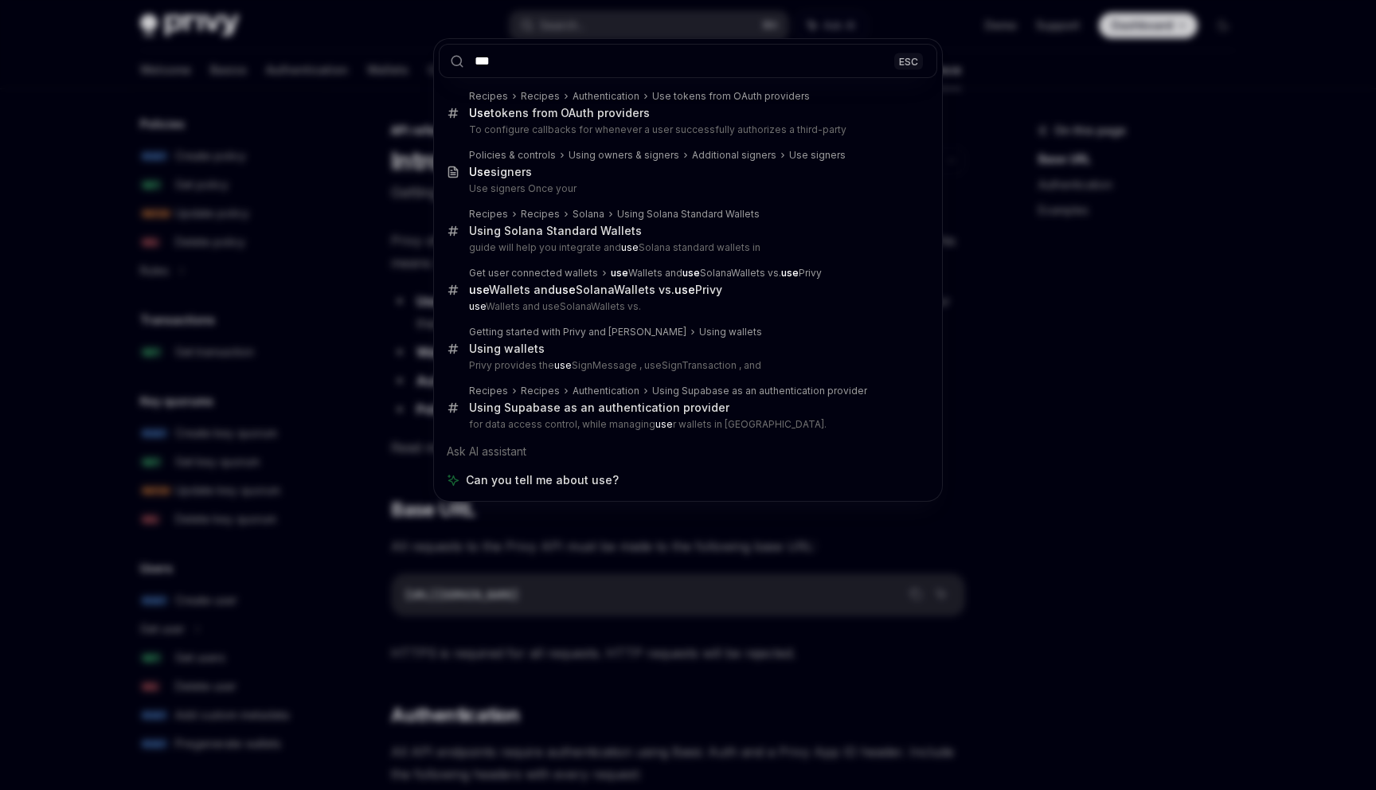
type input "***"
